Goal: Information Seeking & Learning: Learn about a topic

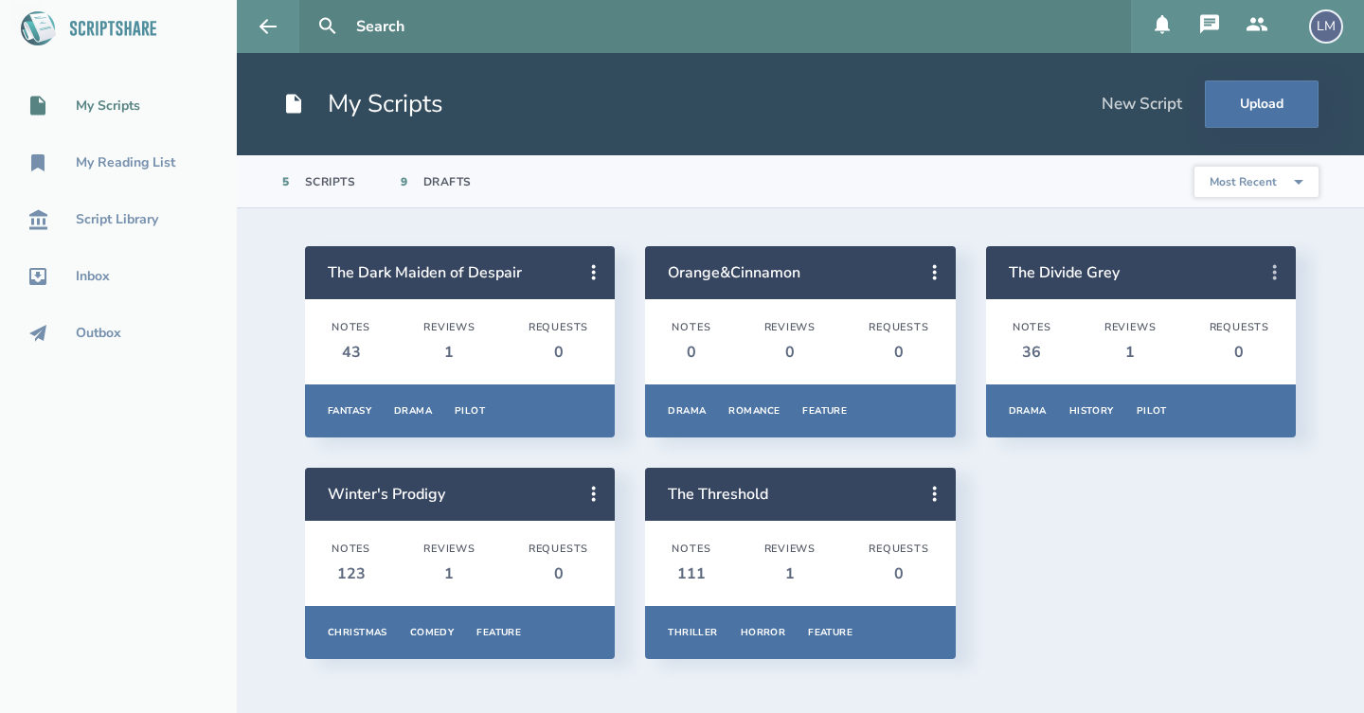
click at [1275, 279] on icon at bounding box center [1275, 272] width 4 height 15
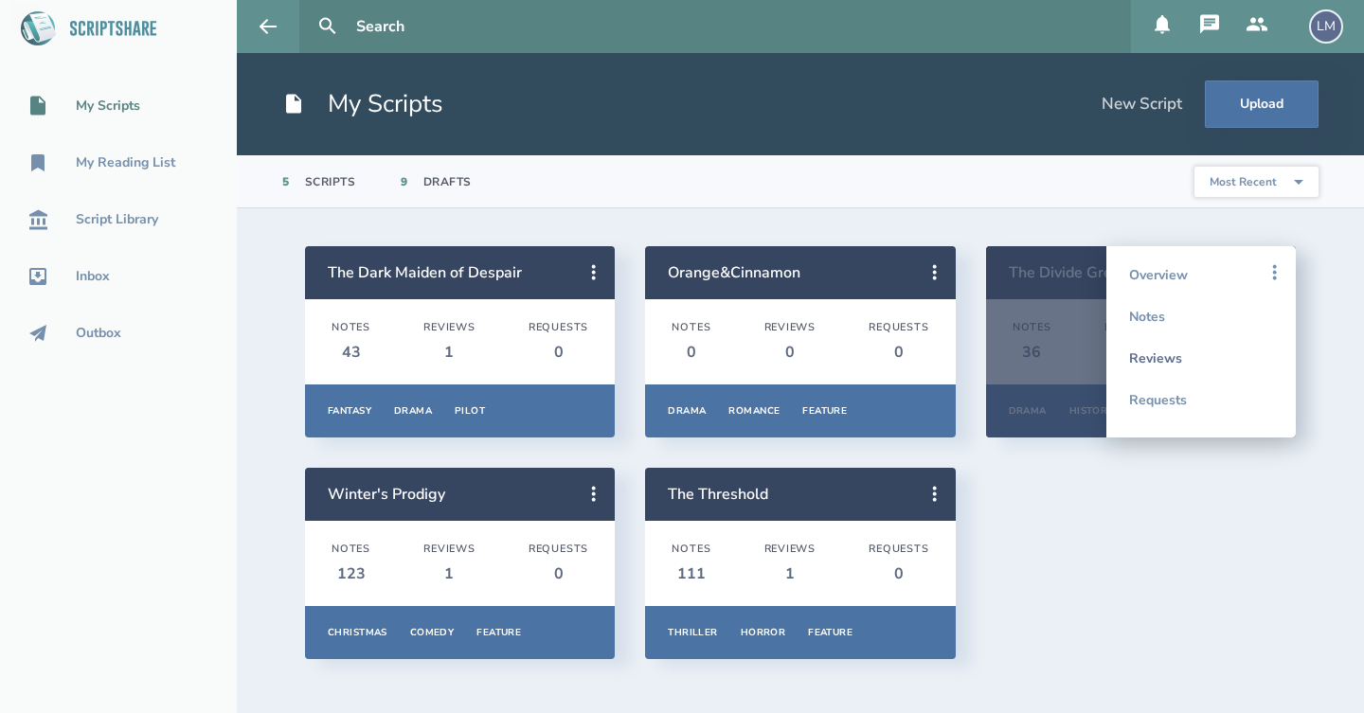
click at [1215, 358] on link "Reviews" at bounding box center [1201, 358] width 144 height 42
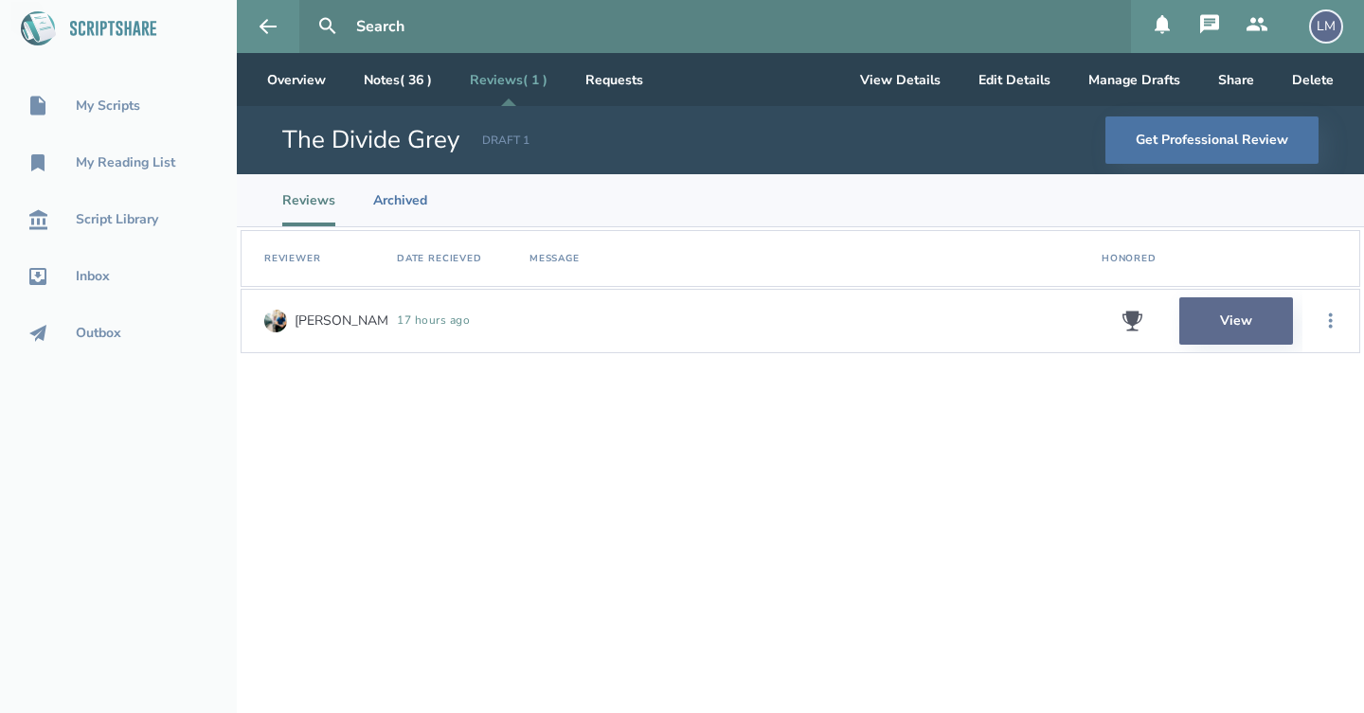
click at [1234, 330] on link "View" at bounding box center [1236, 320] width 114 height 47
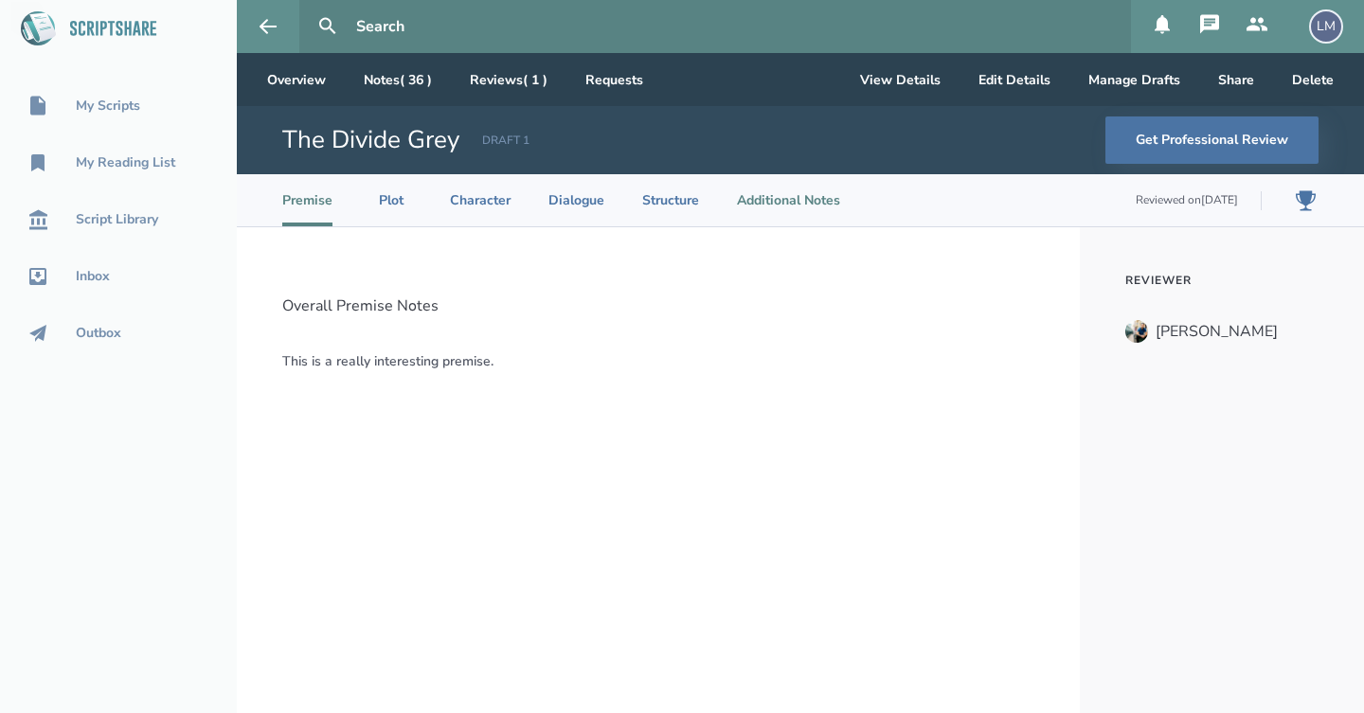
click at [778, 193] on li "Additional Notes" at bounding box center [788, 200] width 103 height 52
click at [697, 196] on li "Structure" at bounding box center [670, 200] width 57 height 52
click at [570, 194] on li "Dialogue" at bounding box center [576, 200] width 56 height 52
click at [510, 196] on ul "Premise Plot Character Dialogue Structure Additional Notes Reviewed on [DATE]" at bounding box center [803, 200] width 1043 height 52
click at [501, 198] on li "Character" at bounding box center [480, 200] width 61 height 52
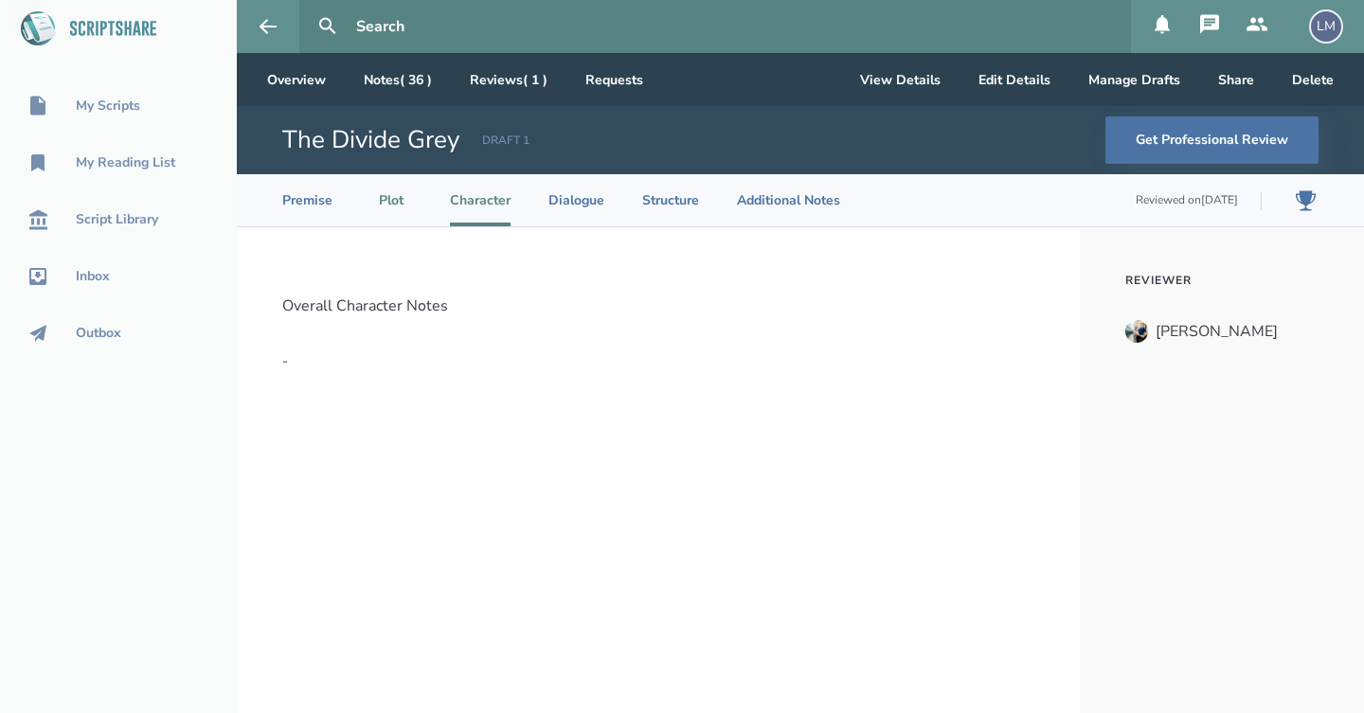
click at [395, 191] on li "Plot" at bounding box center [391, 200] width 42 height 52
click at [1256, 137] on button "Get Professional Review" at bounding box center [1211, 139] width 213 height 47
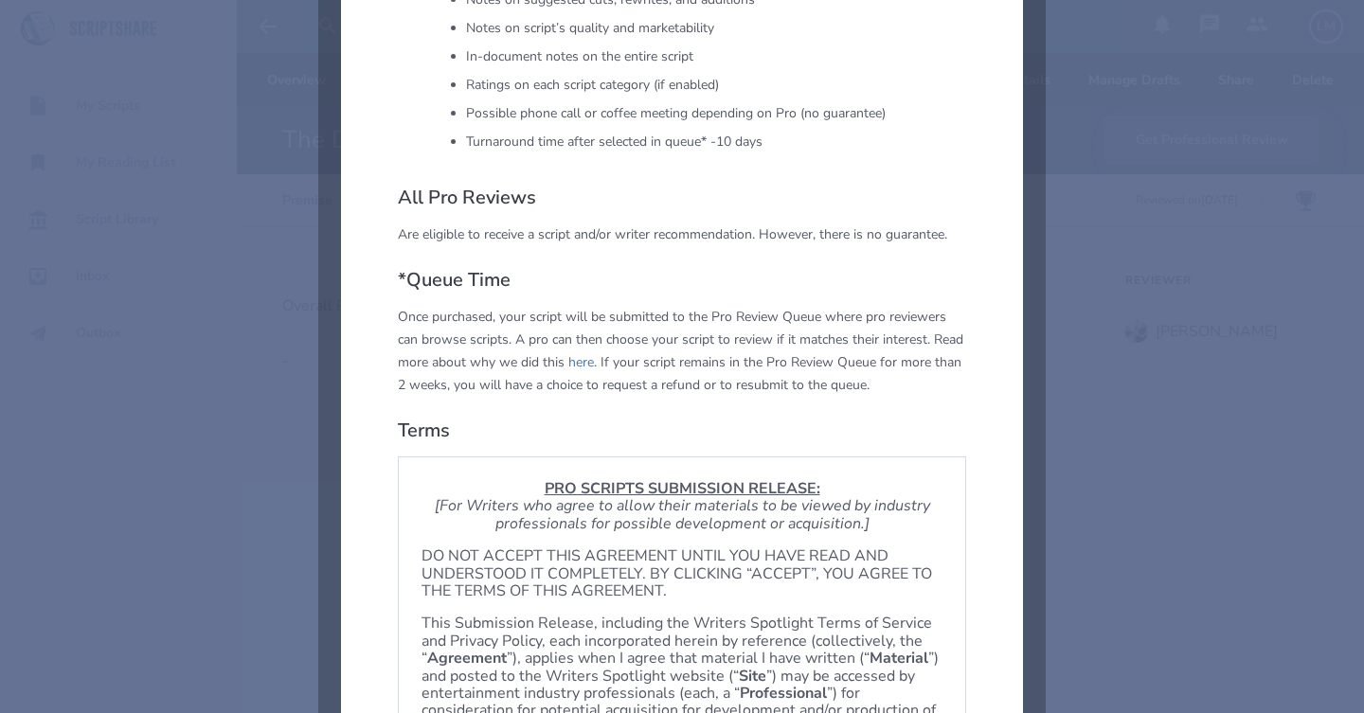
click at [988, 243] on div "Professional Review Pro Reviewers are typically assistants to producers and exe…" at bounding box center [682, 11] width 682 height 1741
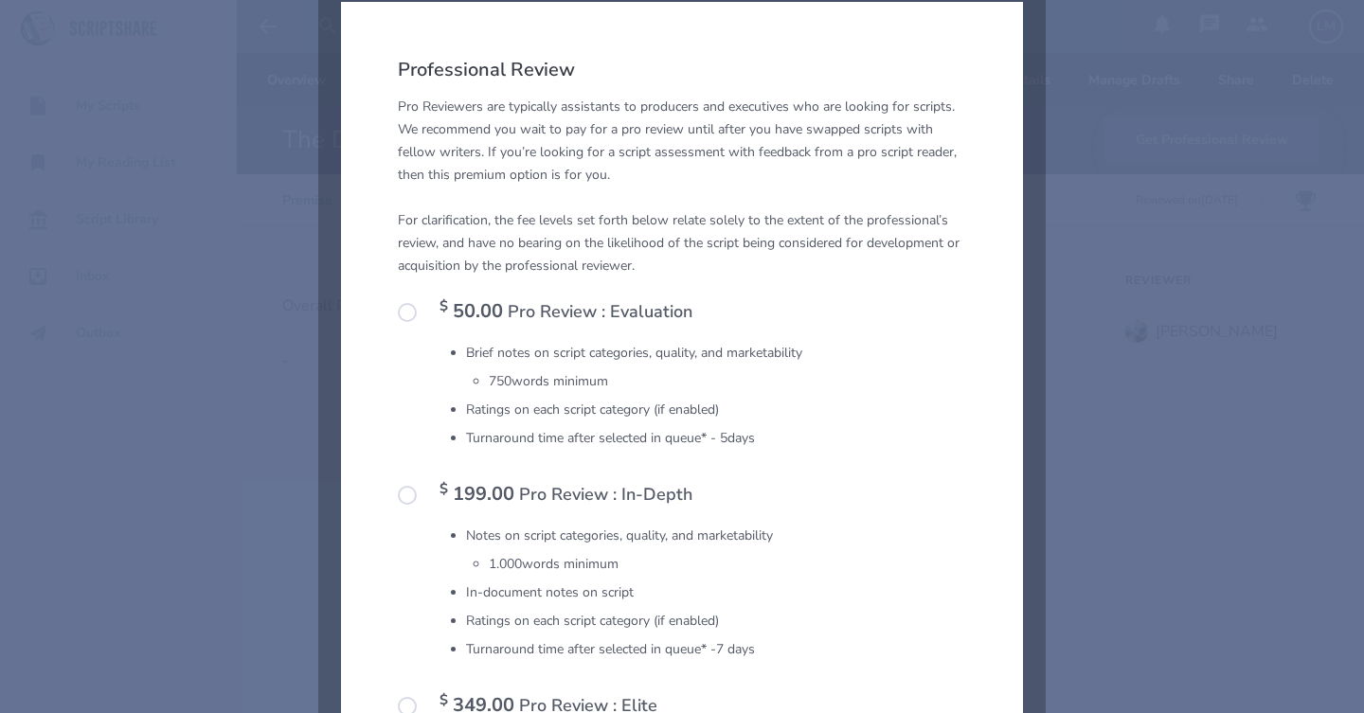
scroll to position [9, 0]
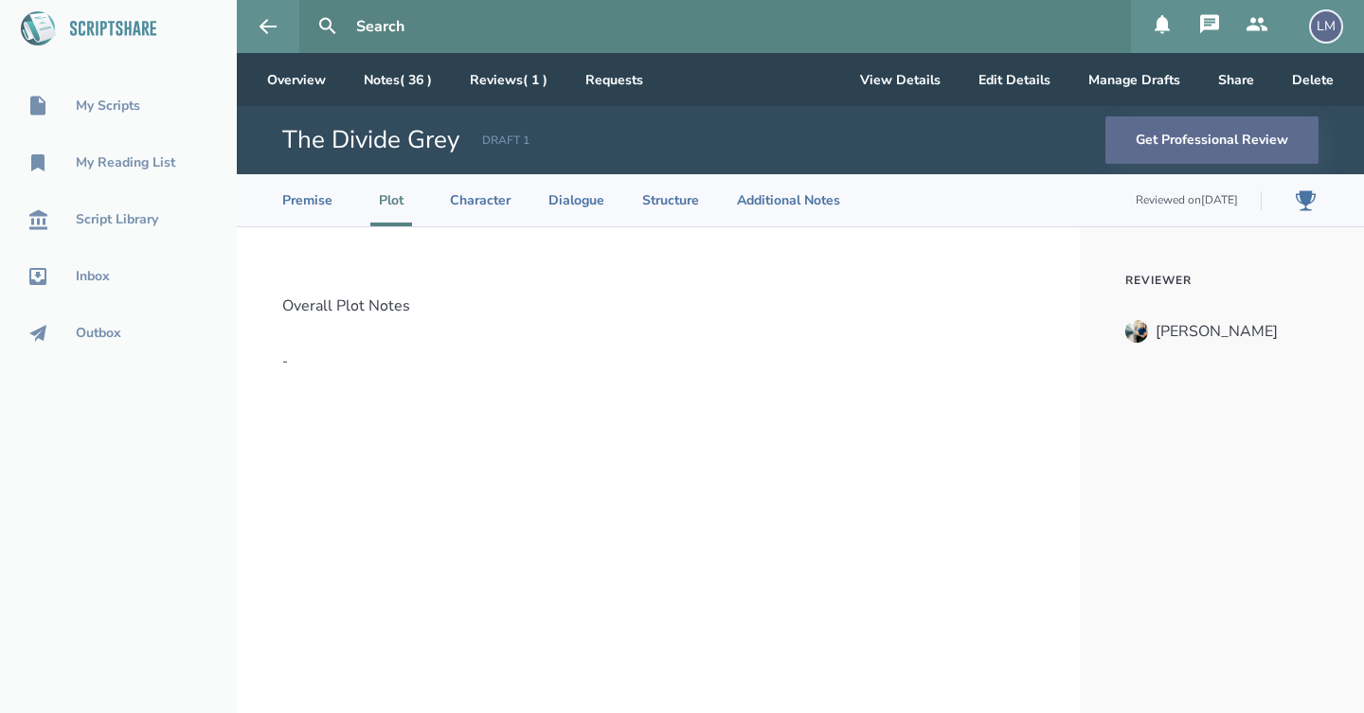
click at [1230, 146] on button "Get Professional Review" at bounding box center [1211, 139] width 213 height 47
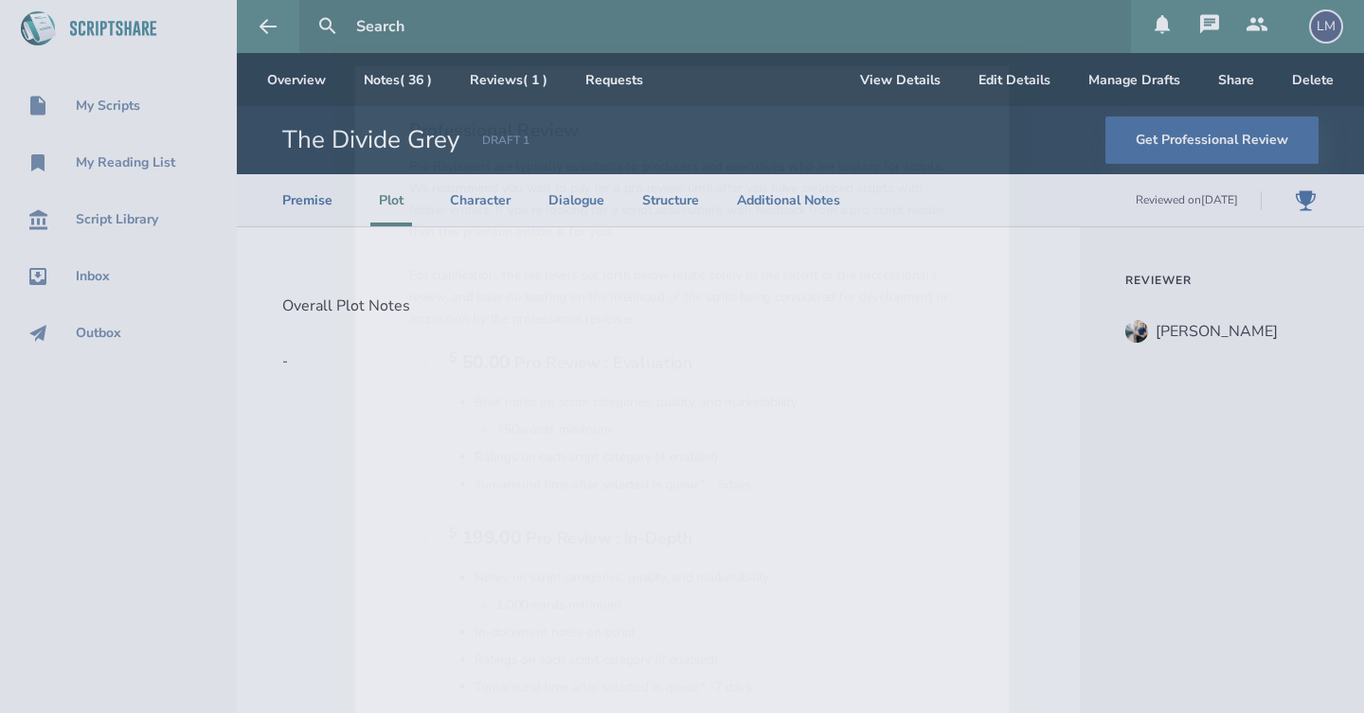
scroll to position [880, 0]
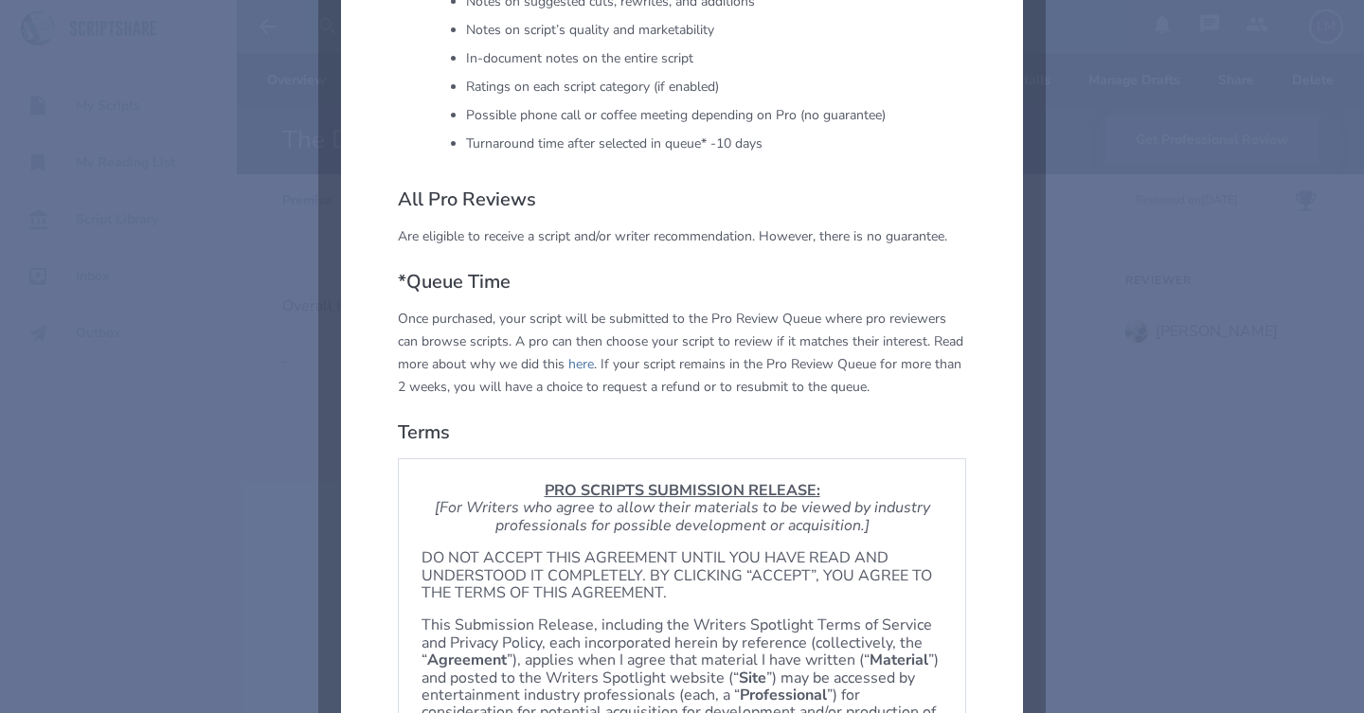
click at [995, 276] on div "Professional Review Pro Reviewers are typically assistants to producers and exe…" at bounding box center [682, 13] width 682 height 1741
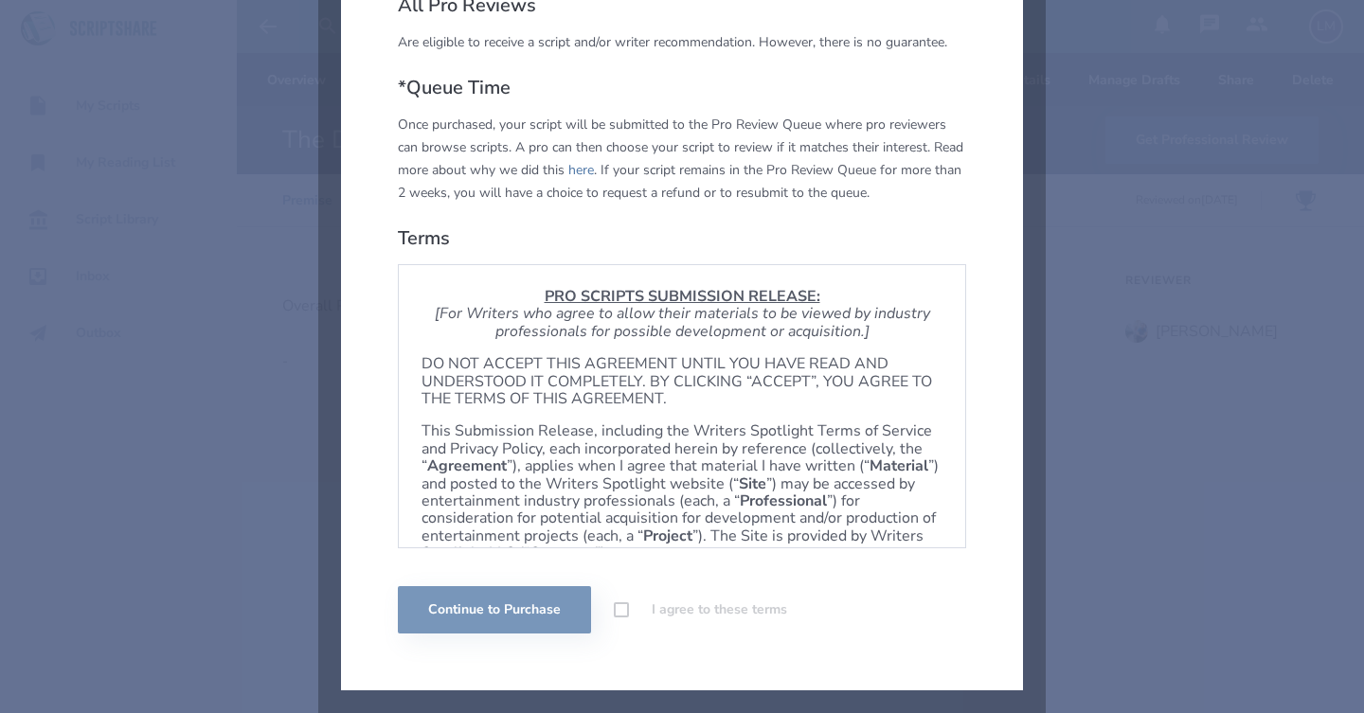
scroll to position [1074, 0]
